Goal: Check status: Check status

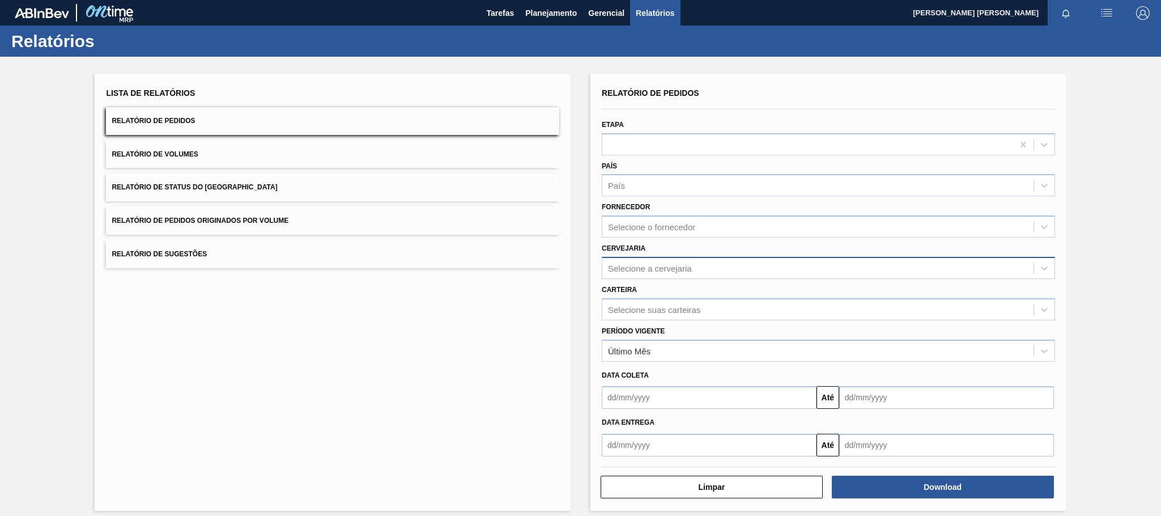
click at [686, 263] on div "Selecione a cervejaria" at bounding box center [650, 268] width 84 height 10
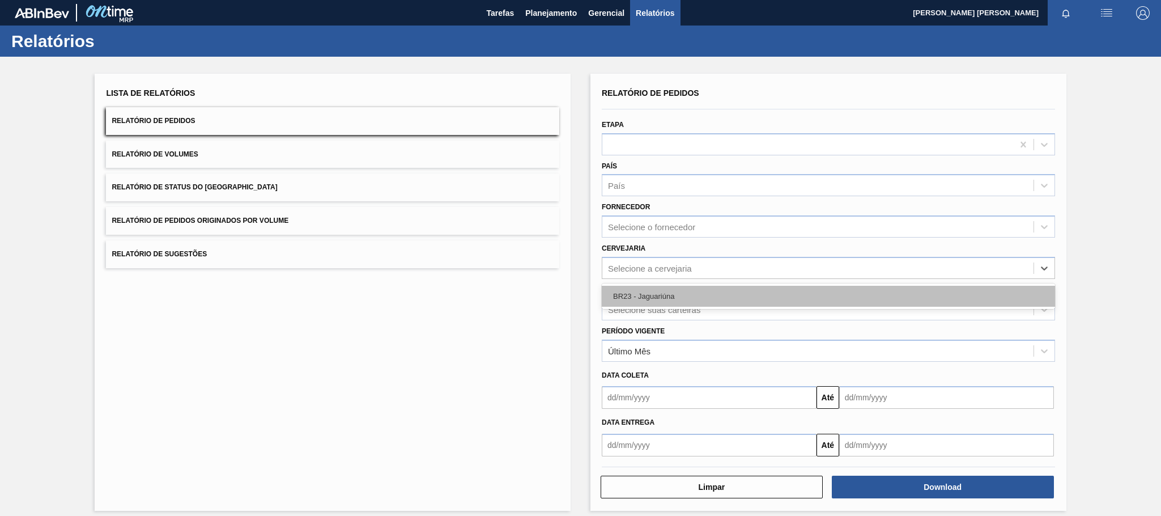
click at [667, 299] on div "BR23 - Jaguariúna" at bounding box center [828, 296] width 453 height 21
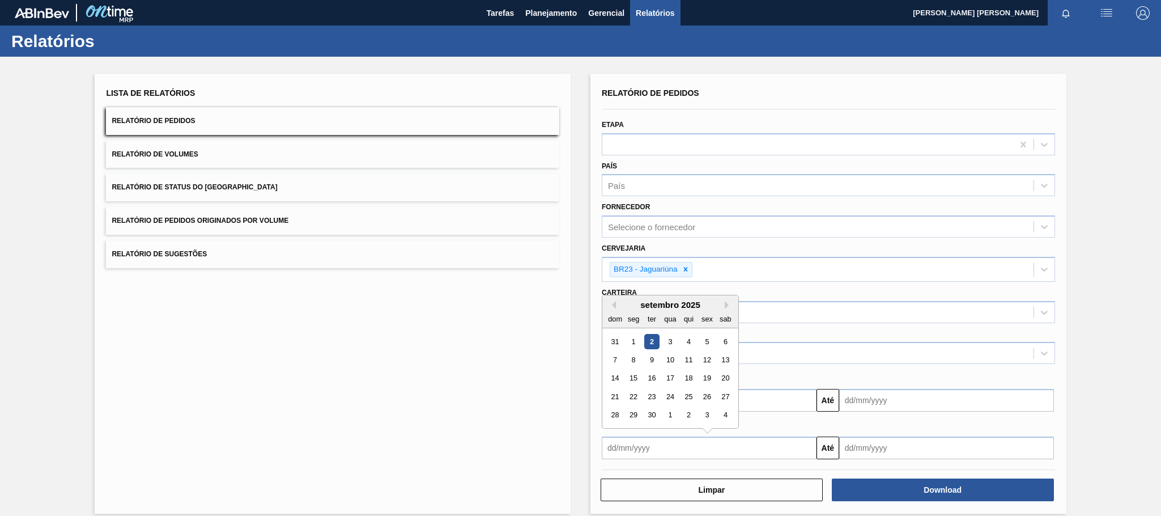
click at [662, 446] on input "text" at bounding box center [709, 447] width 215 height 23
click at [651, 341] on div "2" at bounding box center [651, 341] width 15 height 15
type input "[DATE]"
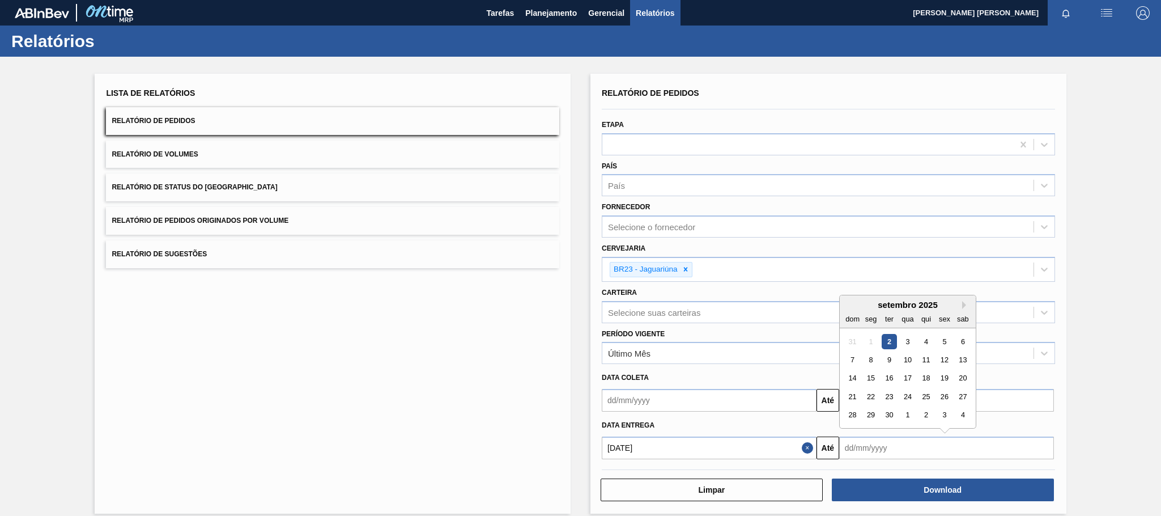
click at [903, 449] on input "text" at bounding box center [946, 447] width 215 height 23
click at [926, 416] on div "2" at bounding box center [925, 414] width 15 height 15
type input "[DATE]"
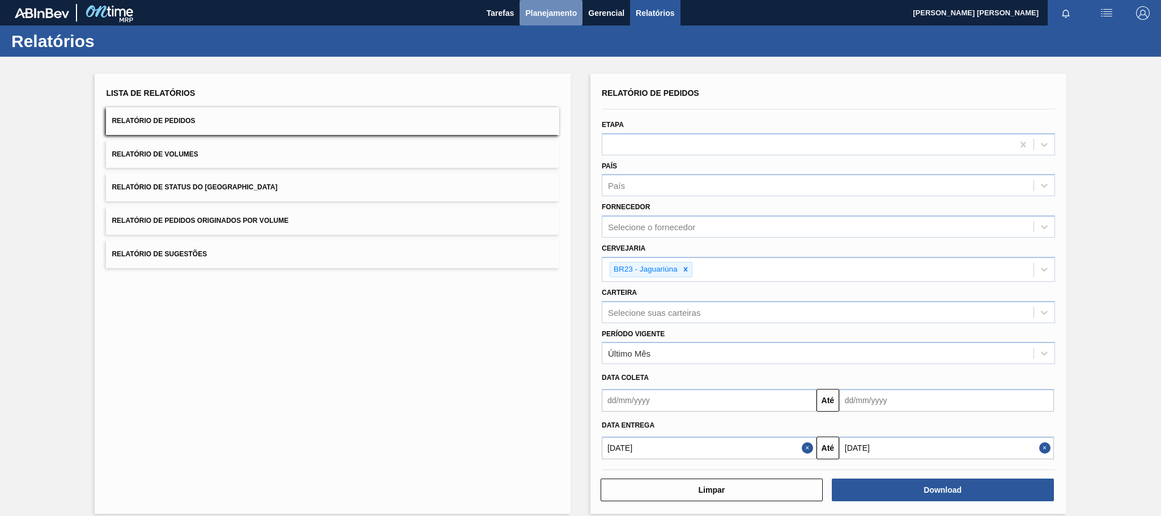
click at [544, 11] on span "Planejamento" at bounding box center [551, 13] width 52 height 14
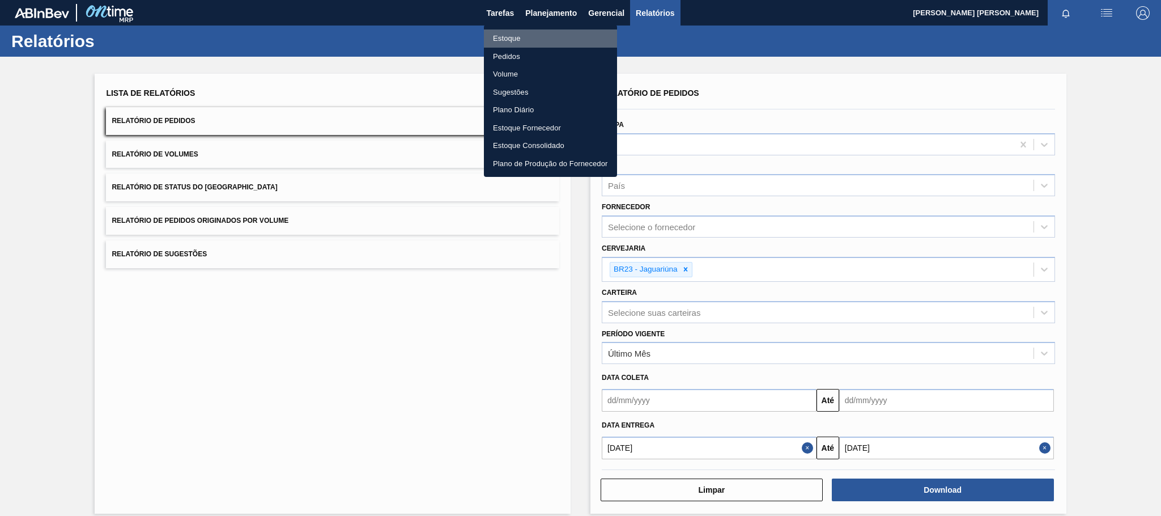
click at [510, 38] on li "Estoque" at bounding box center [550, 38] width 133 height 18
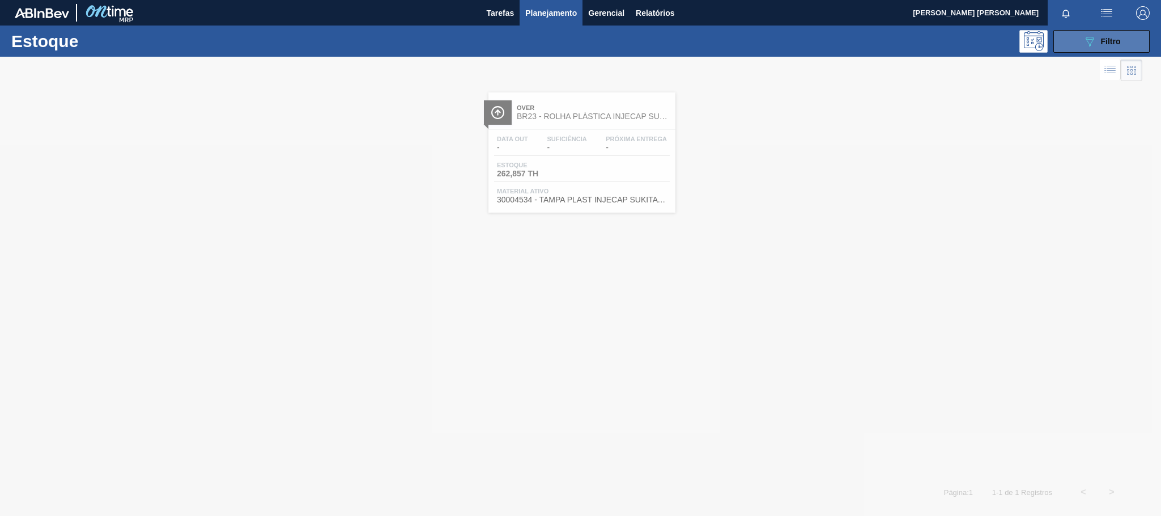
click at [1076, 44] on button "089F7B8B-B2A5-4AFE-B5C0-19BA573D28AC Filtro" at bounding box center [1101, 41] width 96 height 23
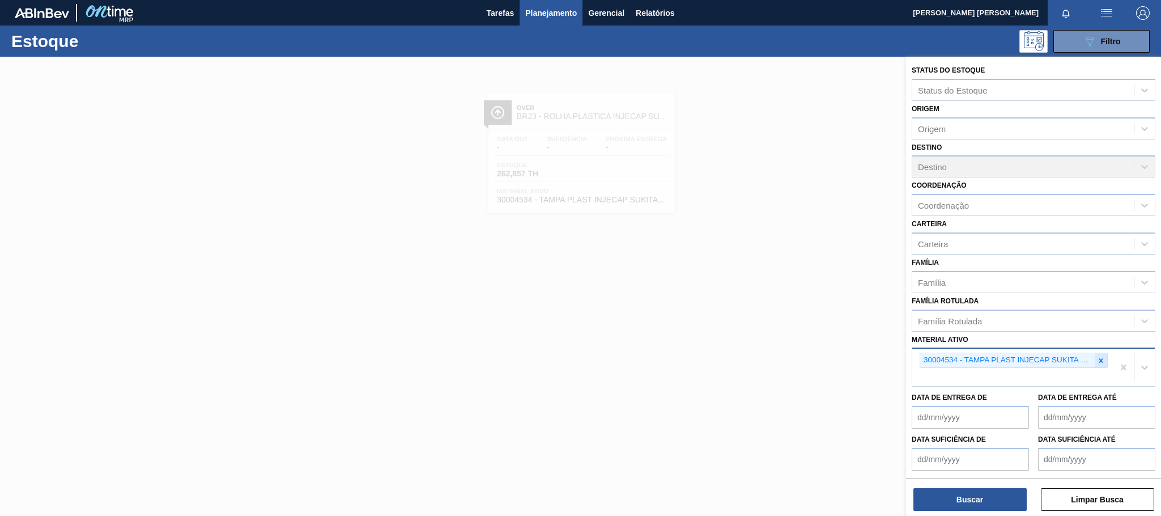
click at [1097, 355] on div at bounding box center [1101, 360] width 12 height 14
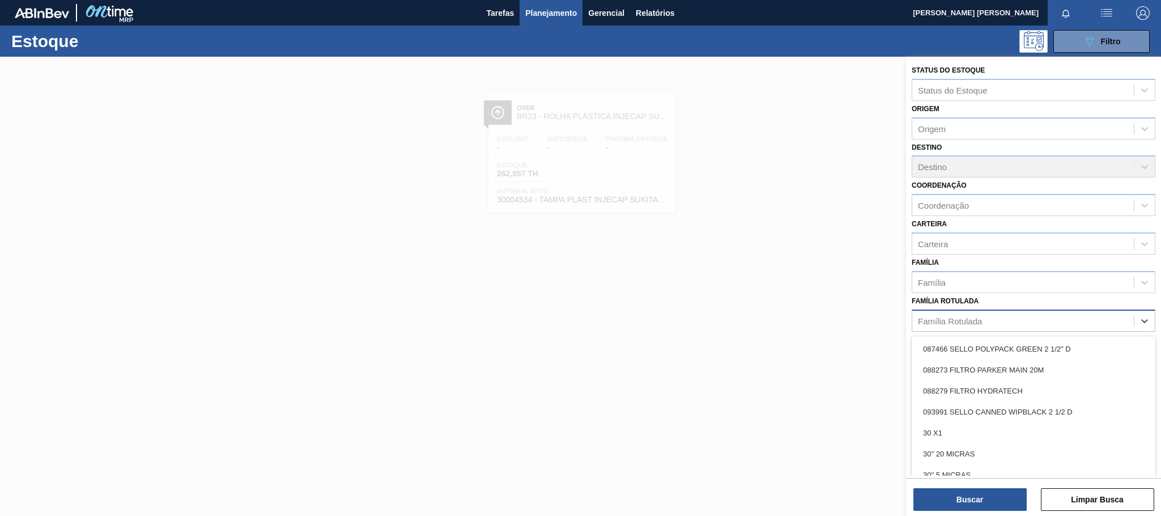
click at [1017, 320] on div "Família Rotulada" at bounding box center [1023, 320] width 222 height 16
type Rotulada "SUCO"
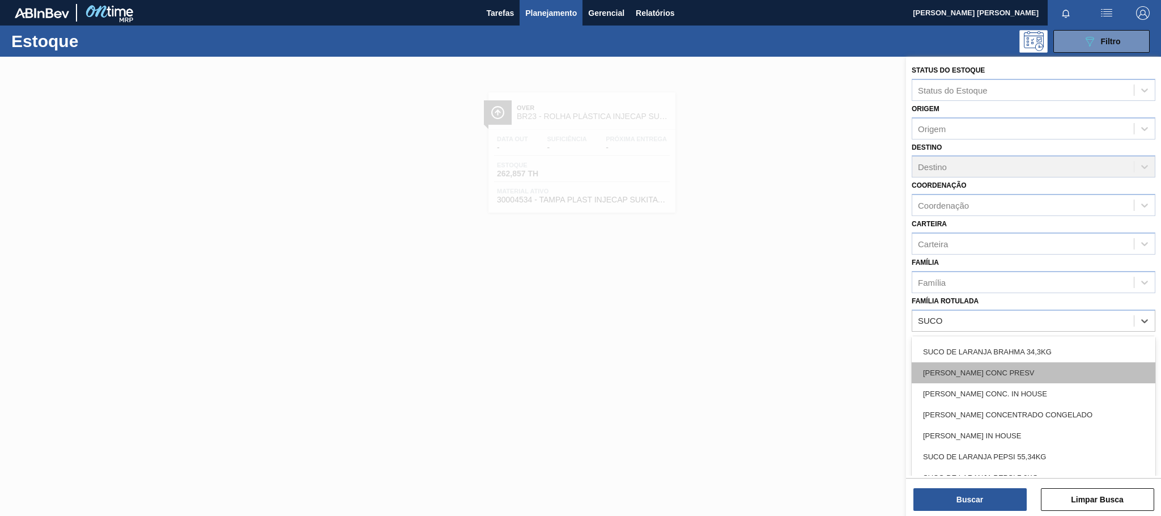
click at [1039, 374] on div "[PERSON_NAME] CONC PRESV" at bounding box center [1034, 372] width 244 height 21
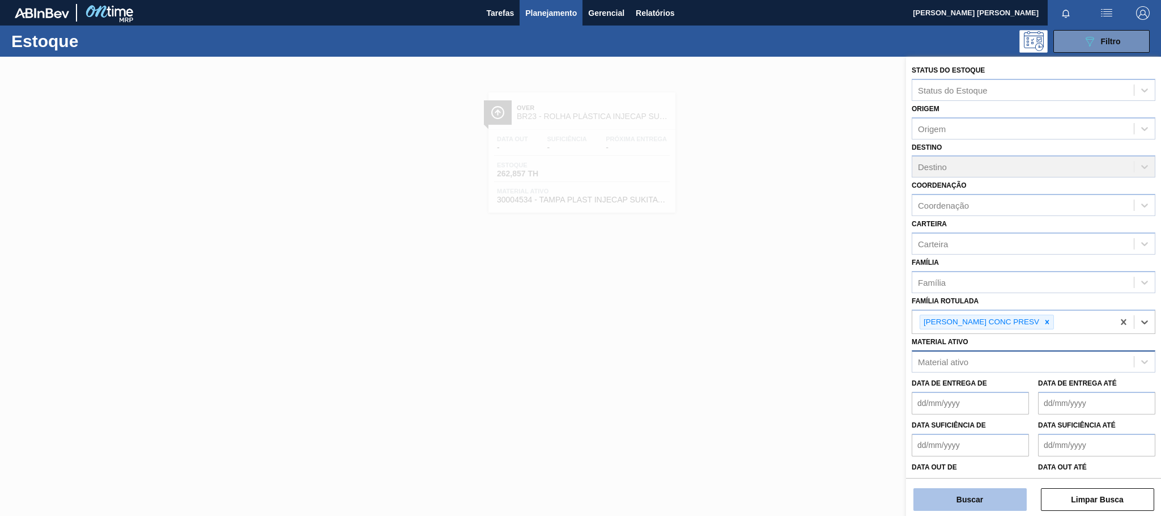
click at [985, 493] on button "Buscar" at bounding box center [969, 499] width 113 height 23
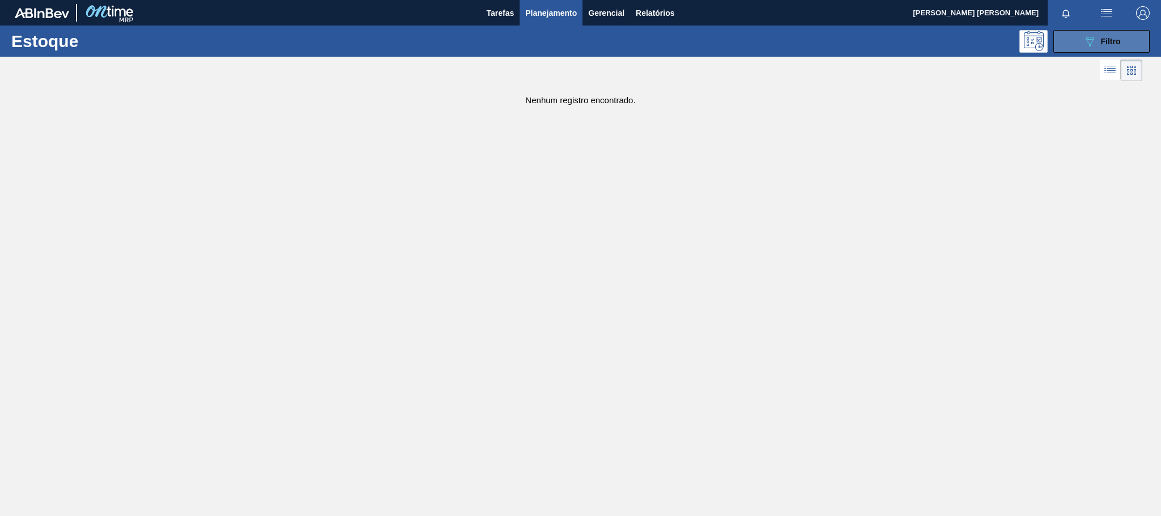
click at [1093, 44] on icon "089F7B8B-B2A5-4AFE-B5C0-19BA573D28AC" at bounding box center [1090, 42] width 14 height 14
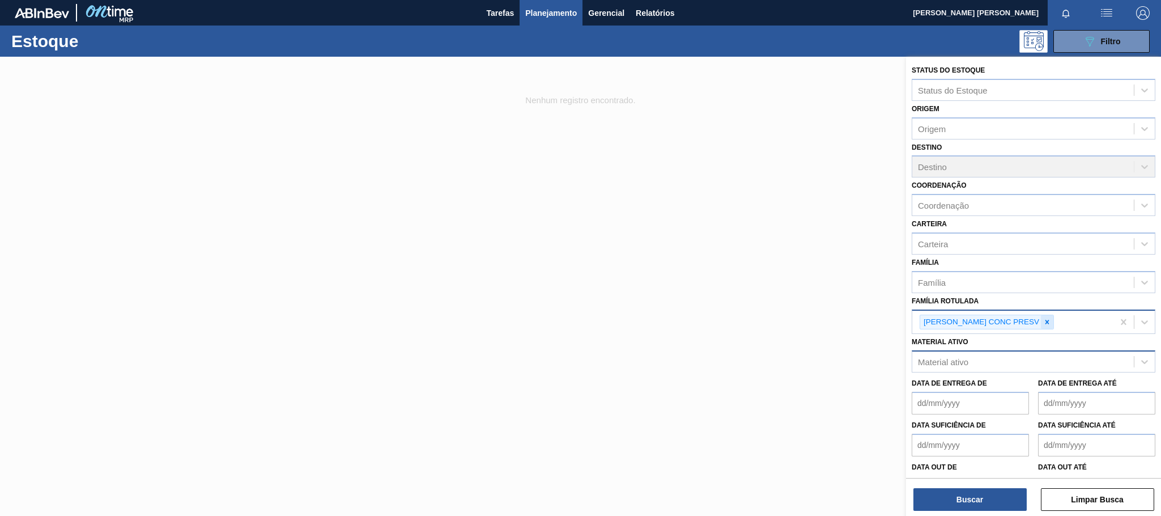
click at [1051, 318] on icon at bounding box center [1047, 322] width 8 height 8
paste ativo "30031248"
type ativo "30031248"
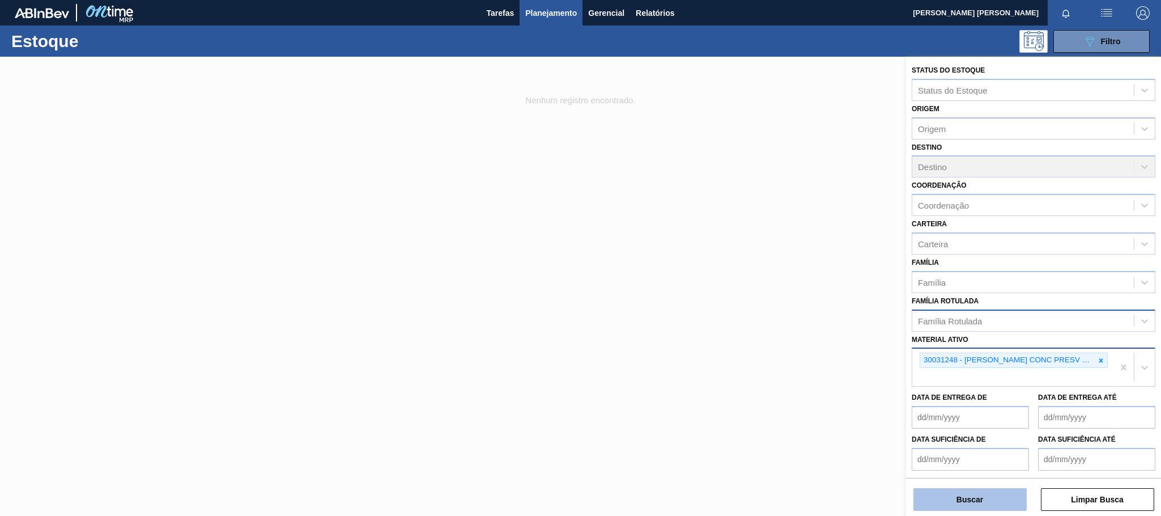
click at [996, 503] on button "Buscar" at bounding box center [969, 499] width 113 height 23
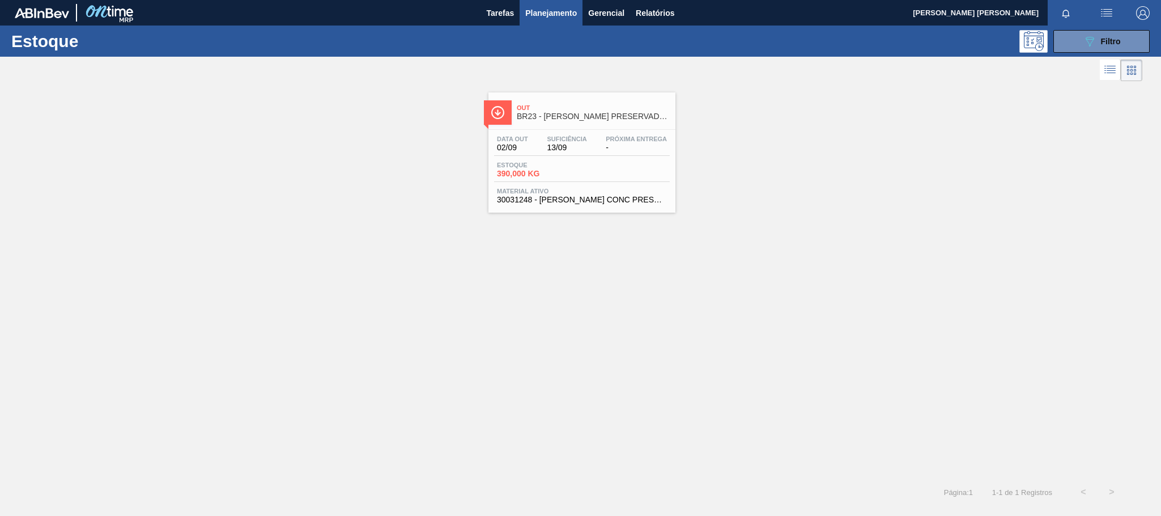
click at [559, 88] on link "Out BR23 - [PERSON_NAME] PRESERVADO 63,5KG Data out 02/09 Suficiência 13/09 Pró…" at bounding box center [580, 148] width 201 height 129
